Goal: Find contact information: Find contact information

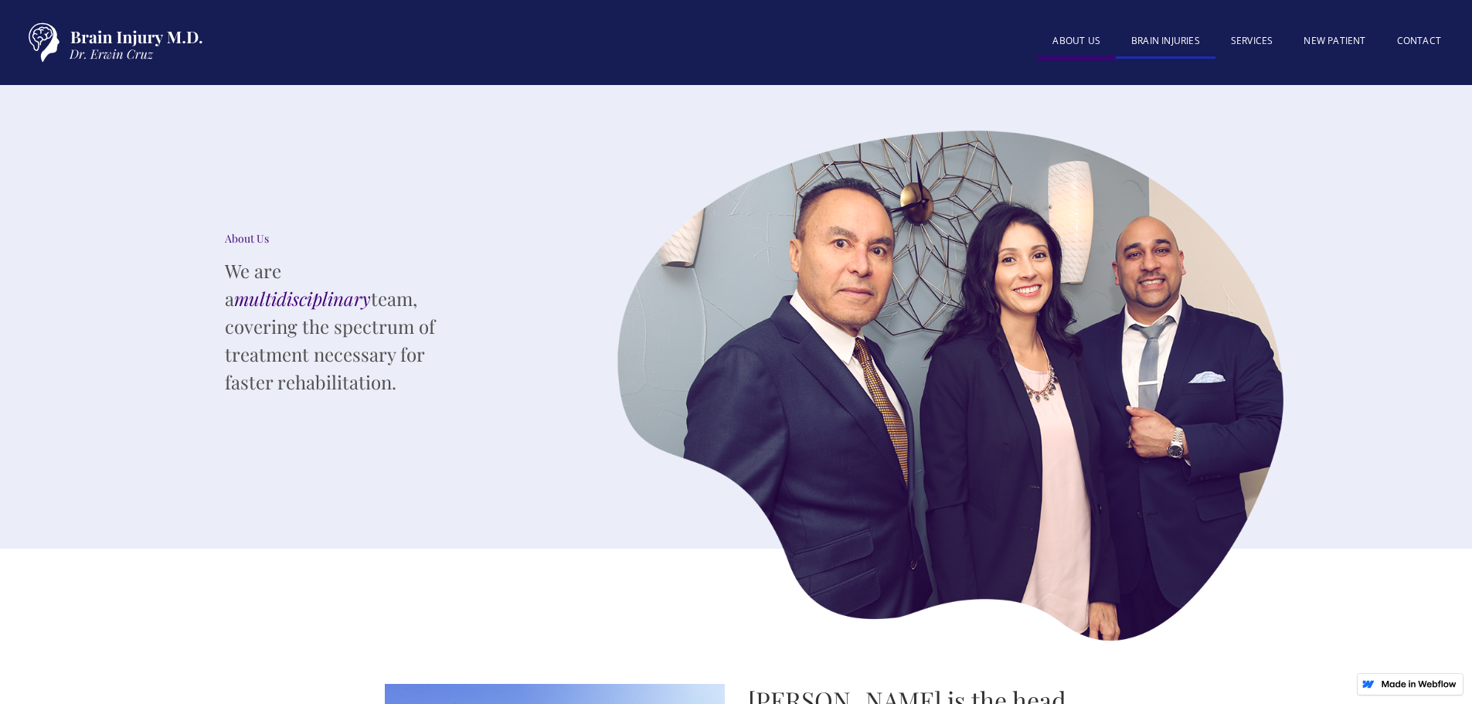
click at [1183, 41] on link "BRAIN INJURIES" at bounding box center [1166, 42] width 100 height 33
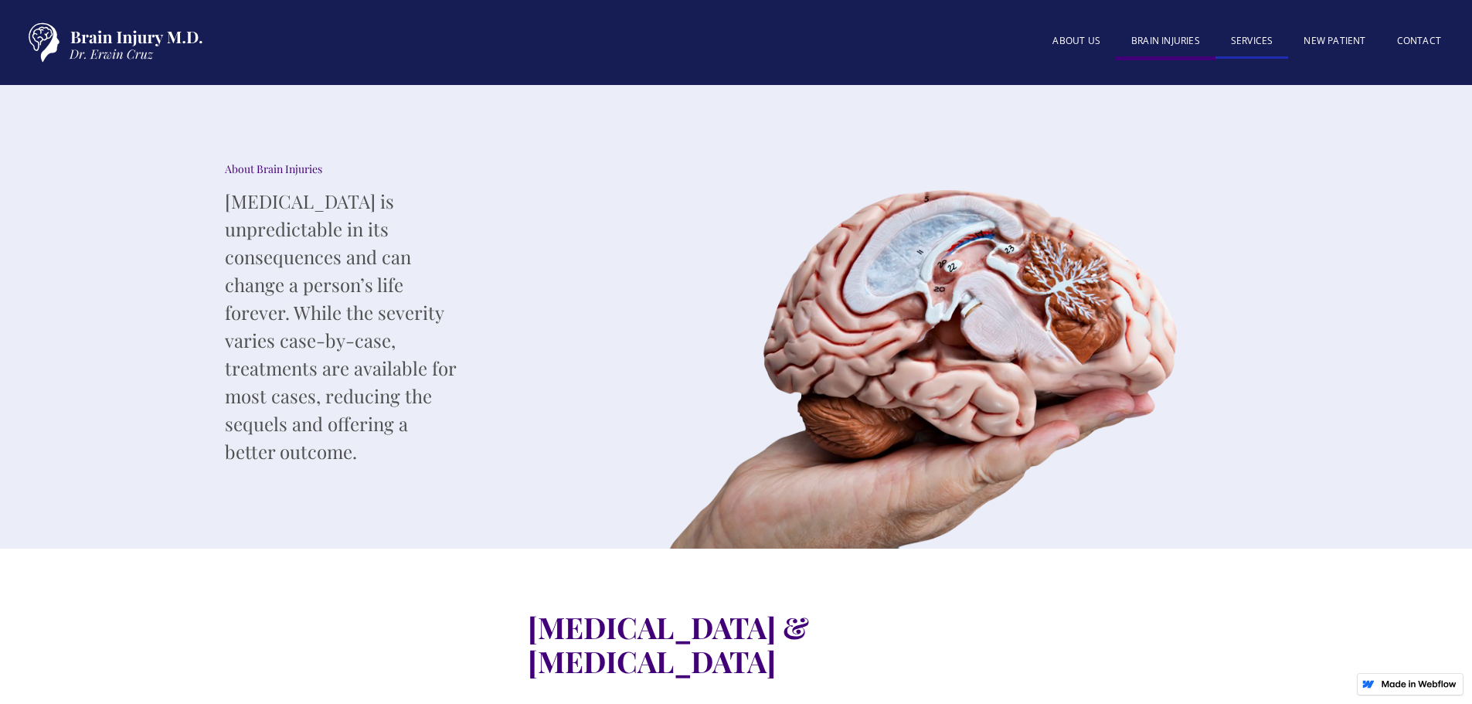
click at [1240, 46] on link "SERVICES" at bounding box center [1252, 42] width 73 height 33
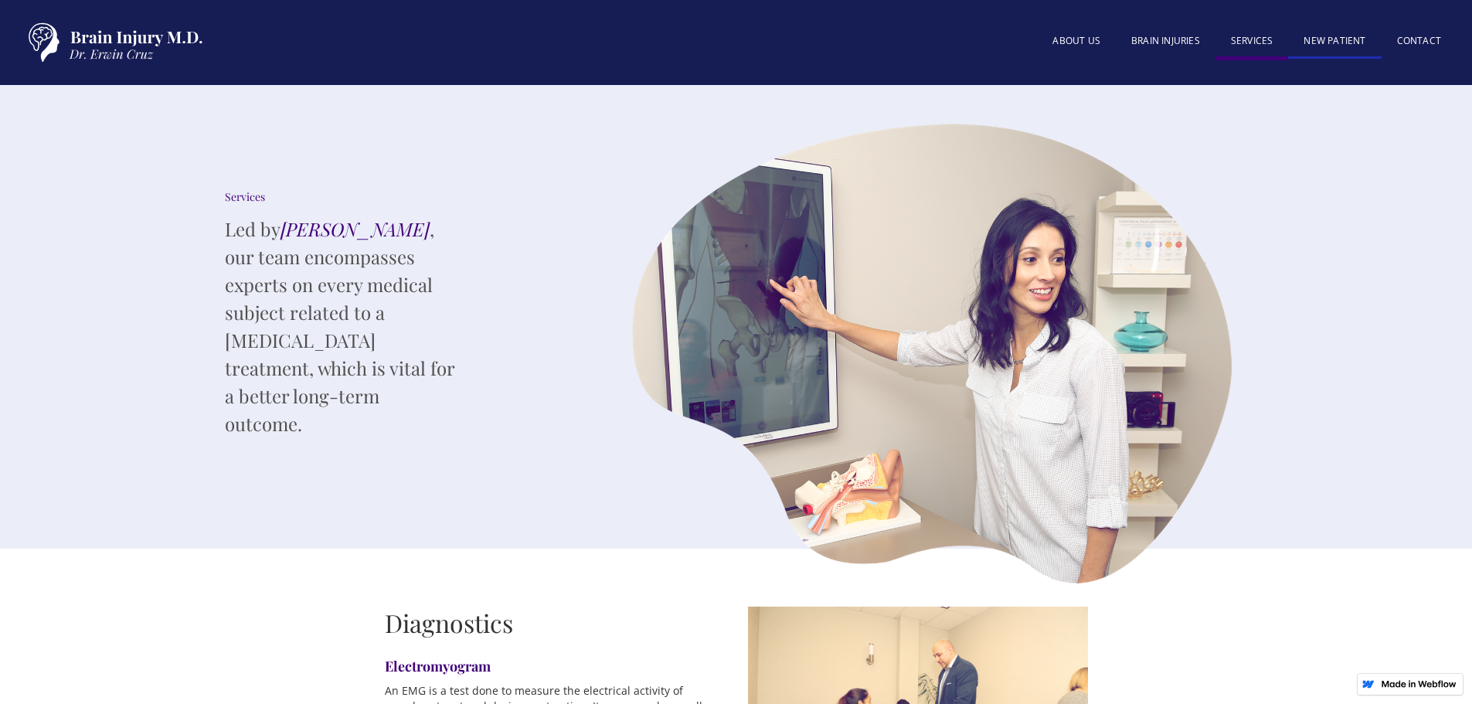
click at [1315, 46] on link "New patient" at bounding box center [1334, 42] width 93 height 33
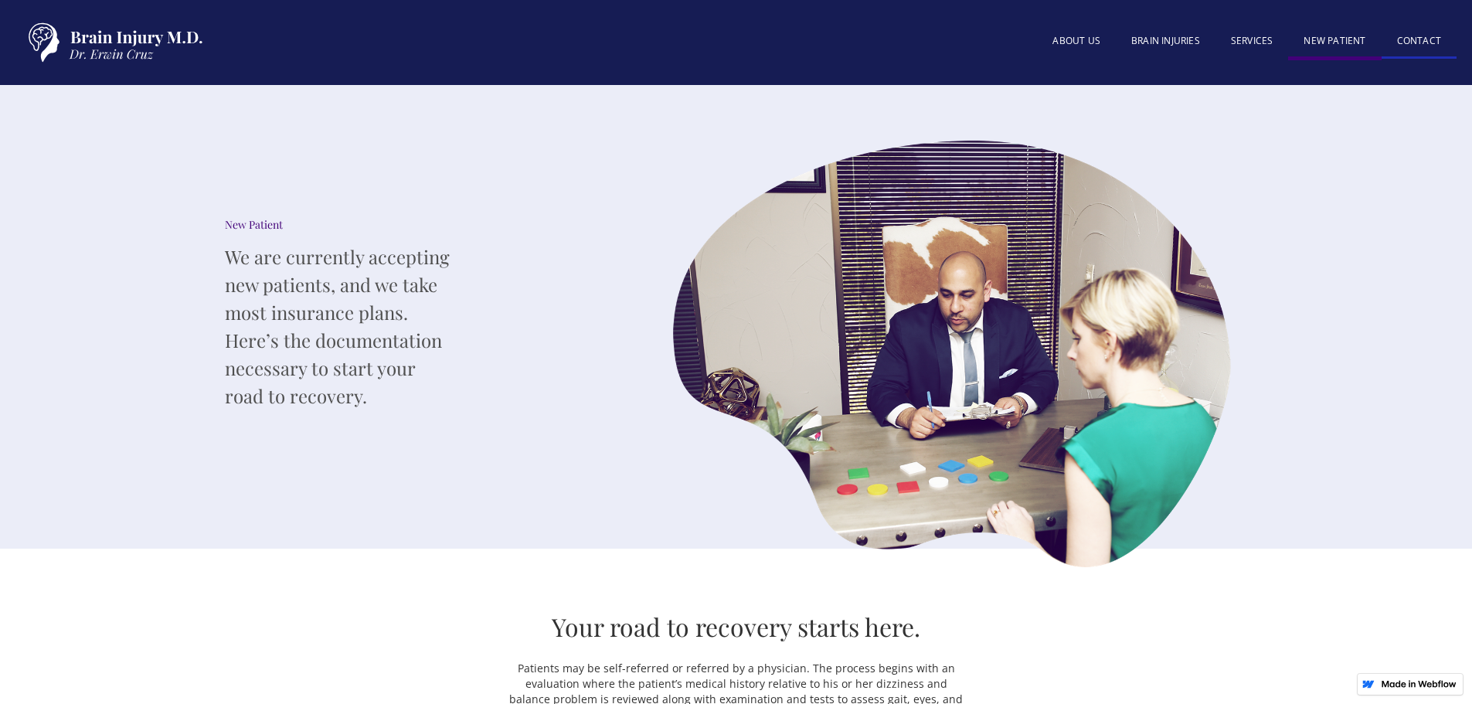
click at [1432, 46] on link "Contact" at bounding box center [1419, 42] width 75 height 33
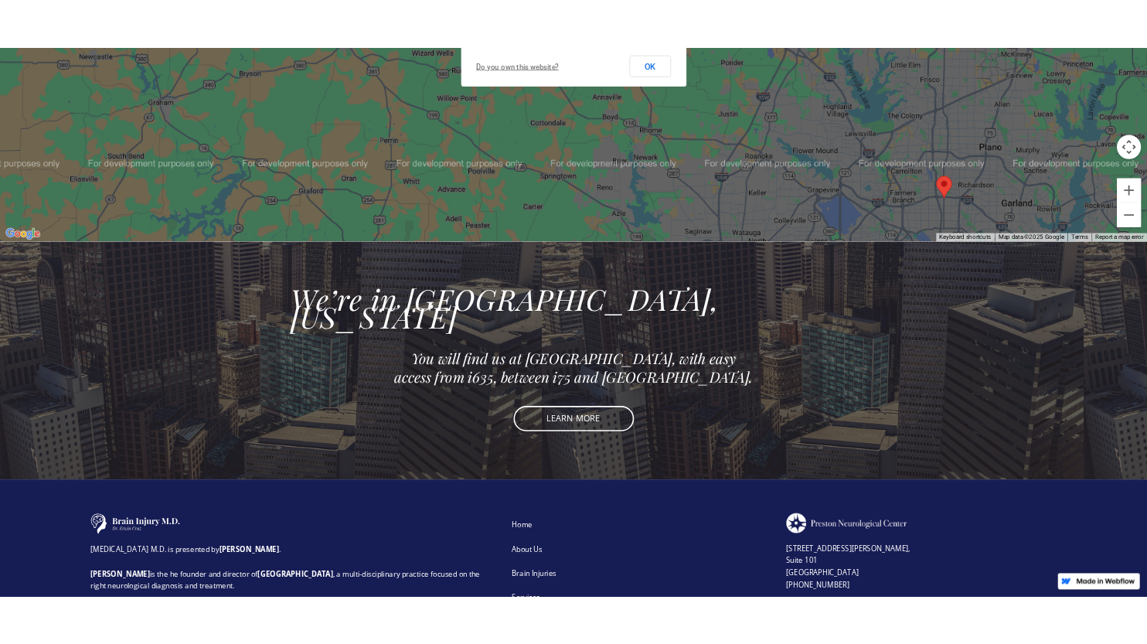
scroll to position [967, 0]
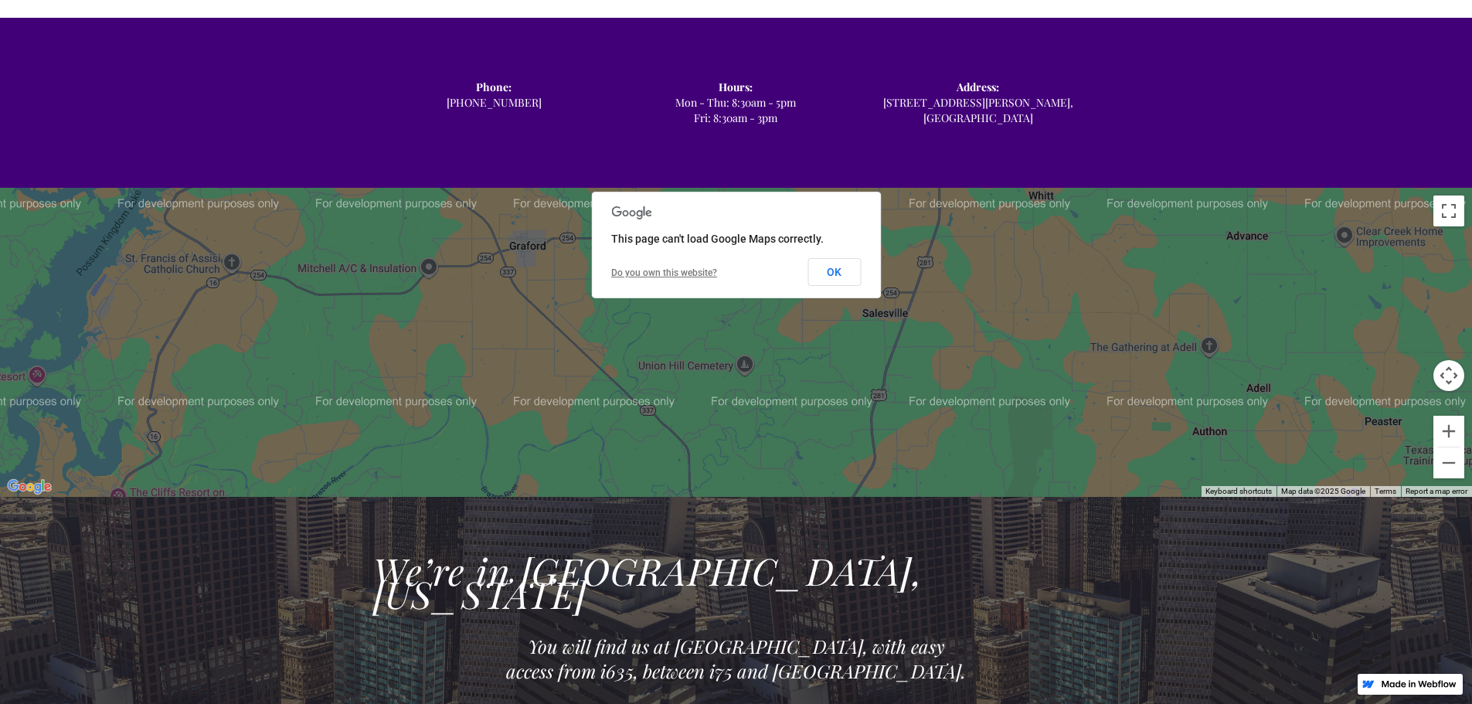
click at [1200, 134] on div "Phone: ‍ (972) 503-2780 Hours: ‍ Mon - Thu: 8:30am - 5pm Fri: 8:30am - 3pm Addr…" at bounding box center [736, 103] width 1472 height 170
